Goal: Information Seeking & Learning: Learn about a topic

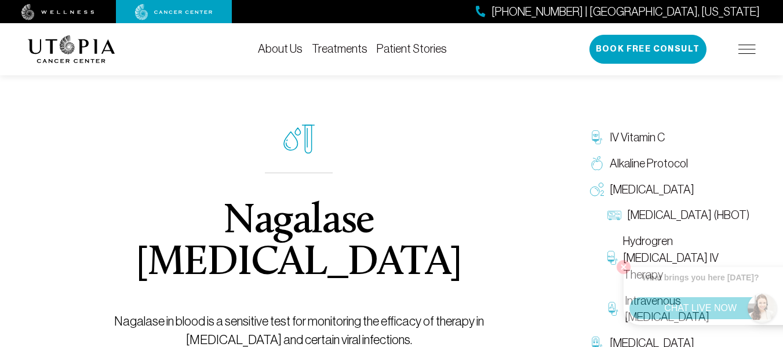
click at [752, 49] on img at bounding box center [746, 49] width 17 height 9
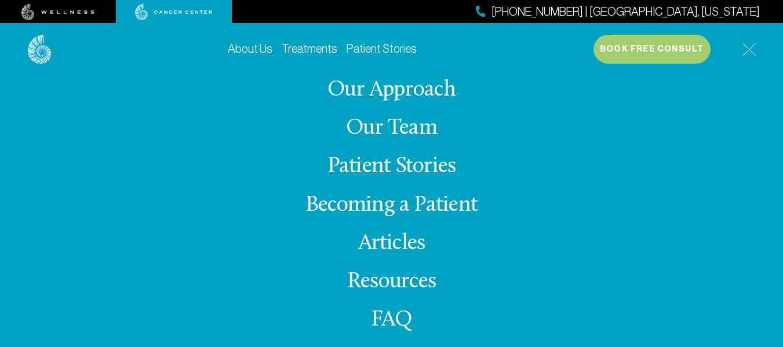
scroll to position [44, 0]
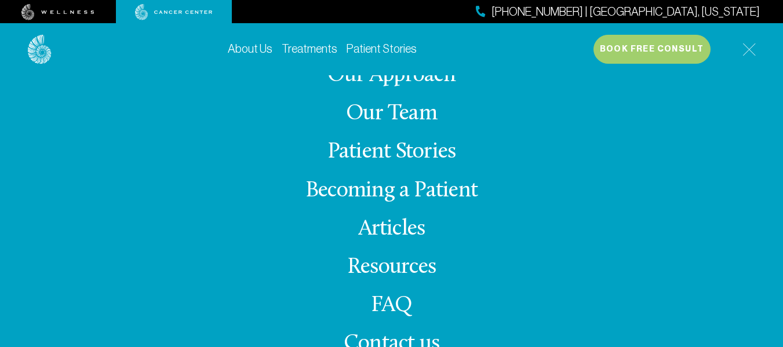
click at [752, 48] on img at bounding box center [749, 49] width 13 height 13
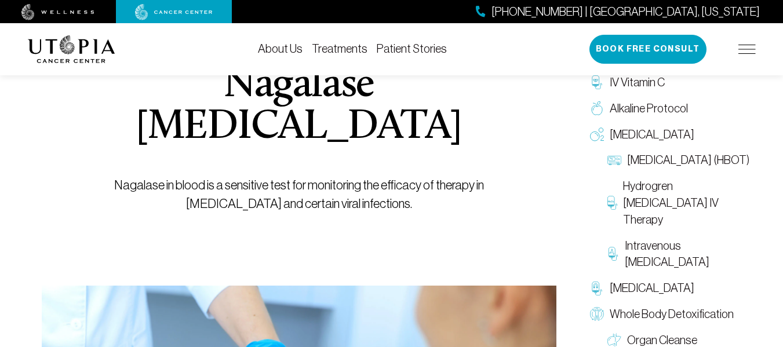
scroll to position [0, 0]
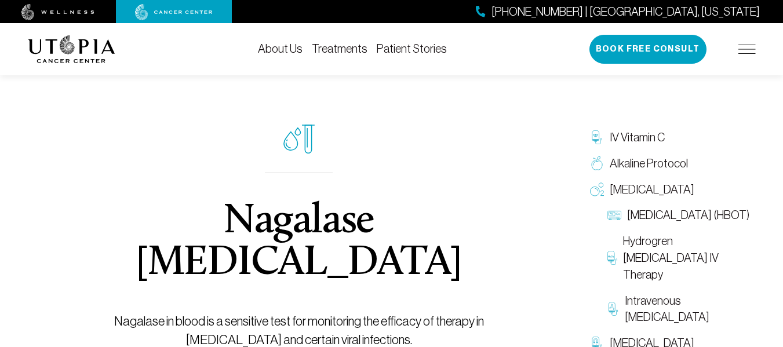
click at [351, 48] on link "Treatments" at bounding box center [340, 48] width 56 height 13
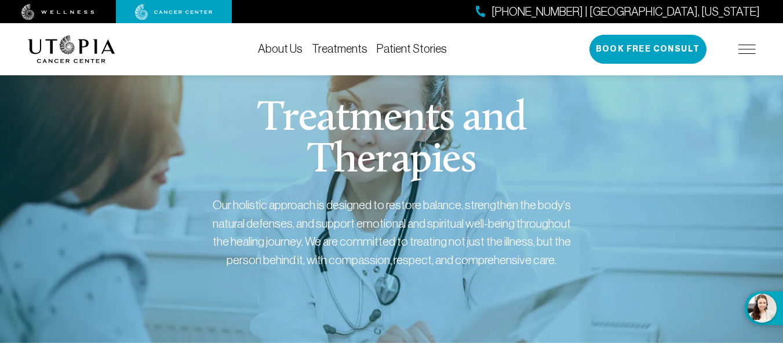
click at [543, 170] on h1 "Treatments and Therapies" at bounding box center [391, 140] width 443 height 83
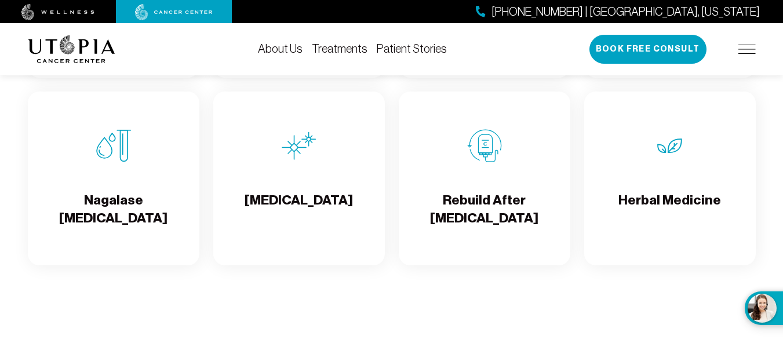
scroll to position [2145, 0]
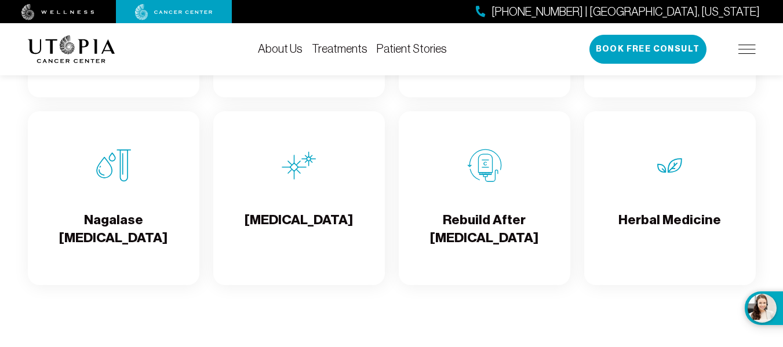
click at [155, 220] on div "Nagalase [MEDICAL_DATA]" at bounding box center [114, 198] width 172 height 174
